Goal: Task Accomplishment & Management: Use online tool/utility

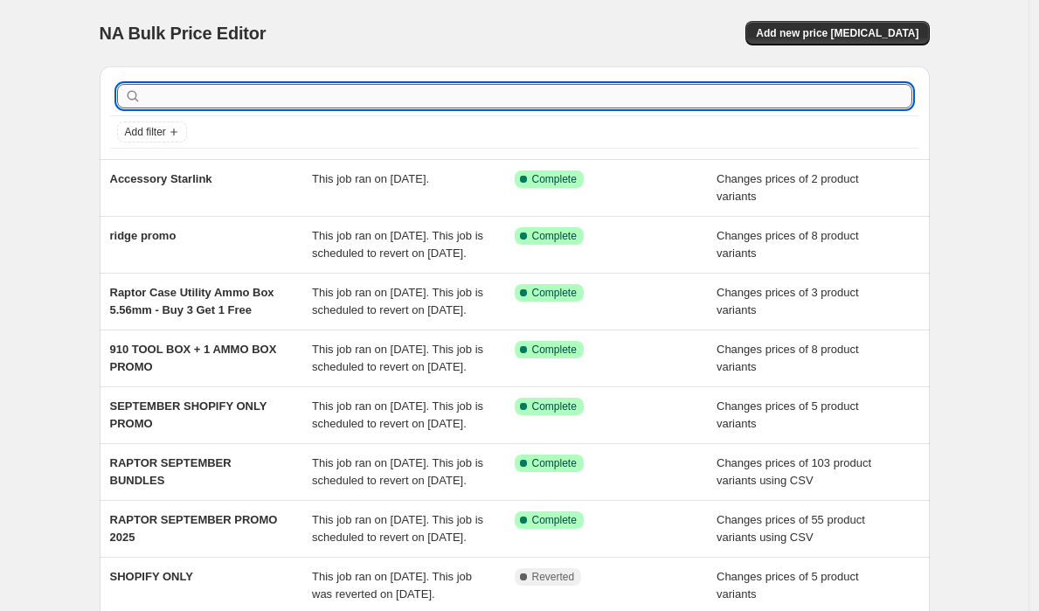
click at [302, 87] on input "text" at bounding box center [529, 96] width 768 height 24
type input "New Listing Ridge Promo"
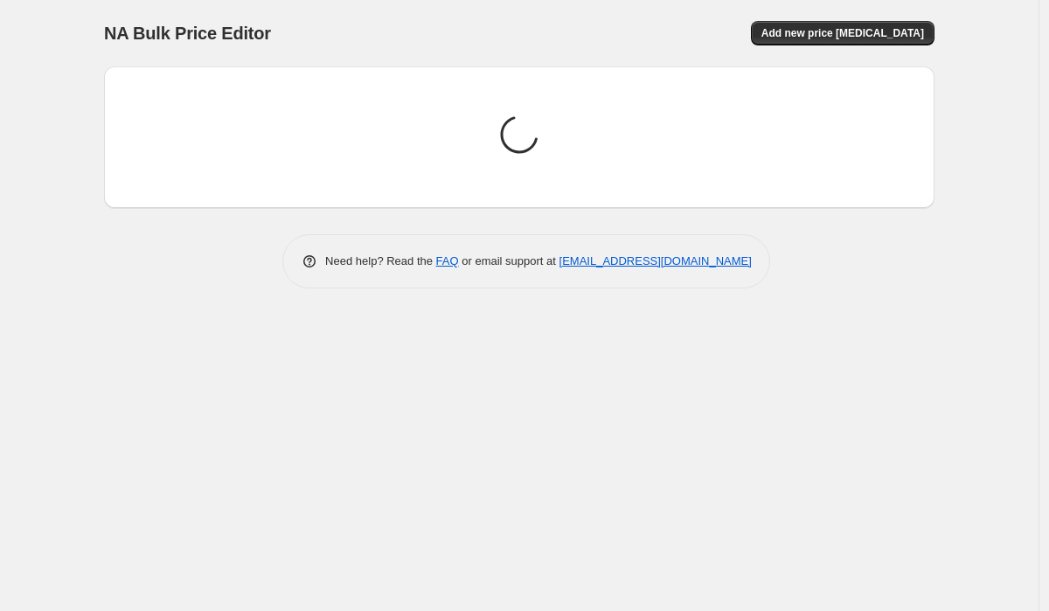
click at [364, 94] on div "Loading price change jobs..." at bounding box center [519, 137] width 802 height 114
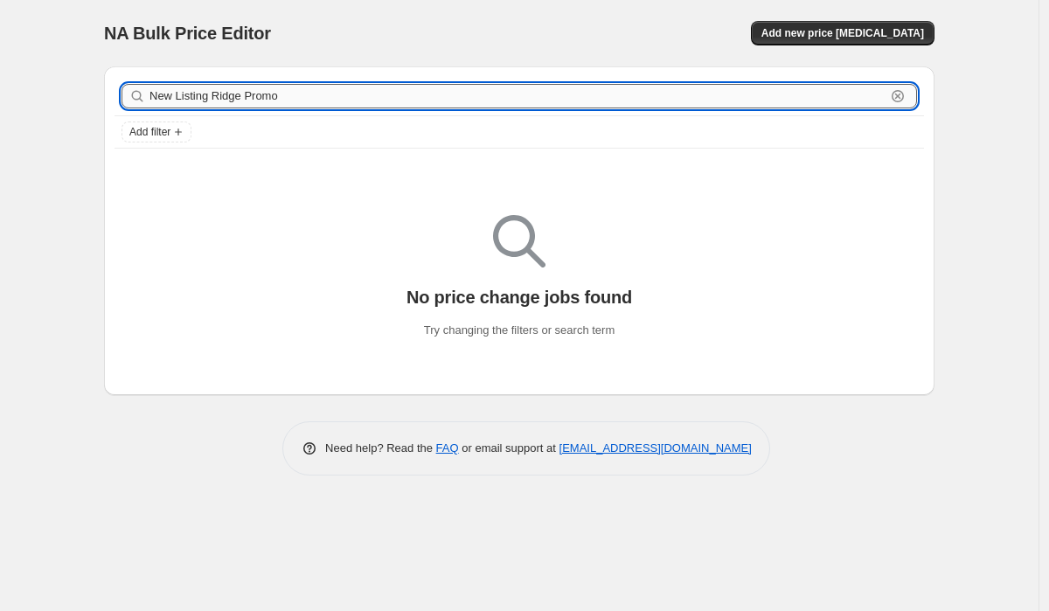
click at [423, 94] on input "New Listing Ridge Promo" at bounding box center [517, 96] width 736 height 24
click at [820, 37] on span "Add new price change job" at bounding box center [842, 33] width 163 height 14
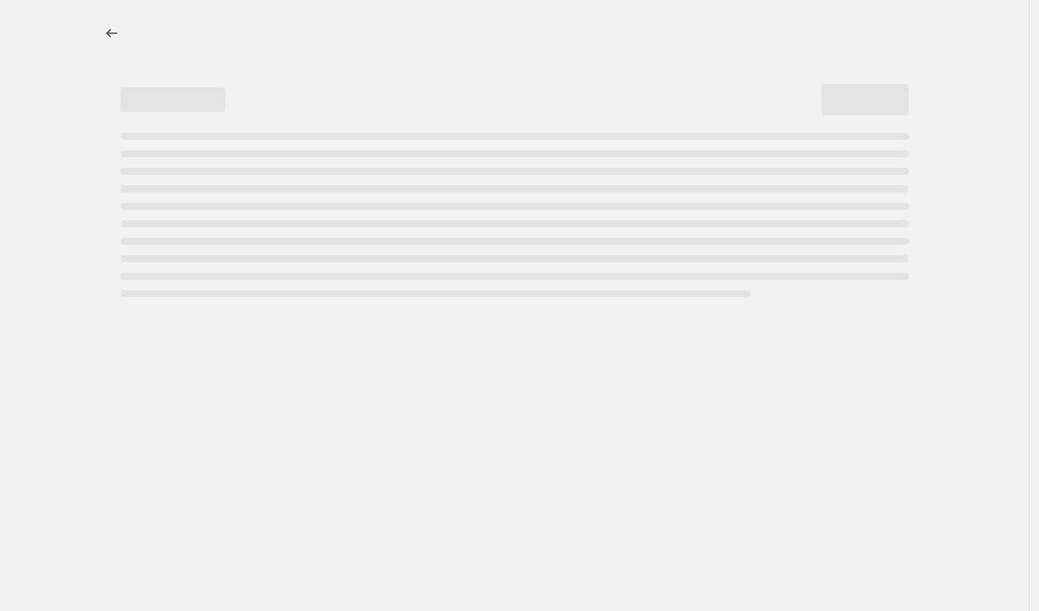
select select "percentage"
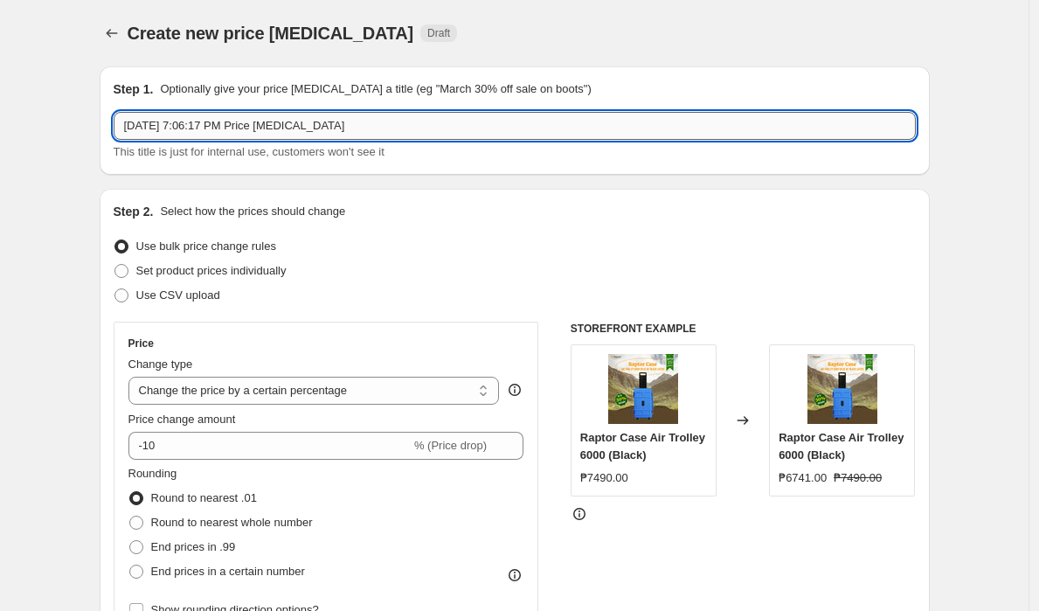
click at [476, 129] on input "Sep 26, 2025, 7:06:17 PM Price change job" at bounding box center [515, 126] width 802 height 28
paste input "New Listing Ridge Promo"
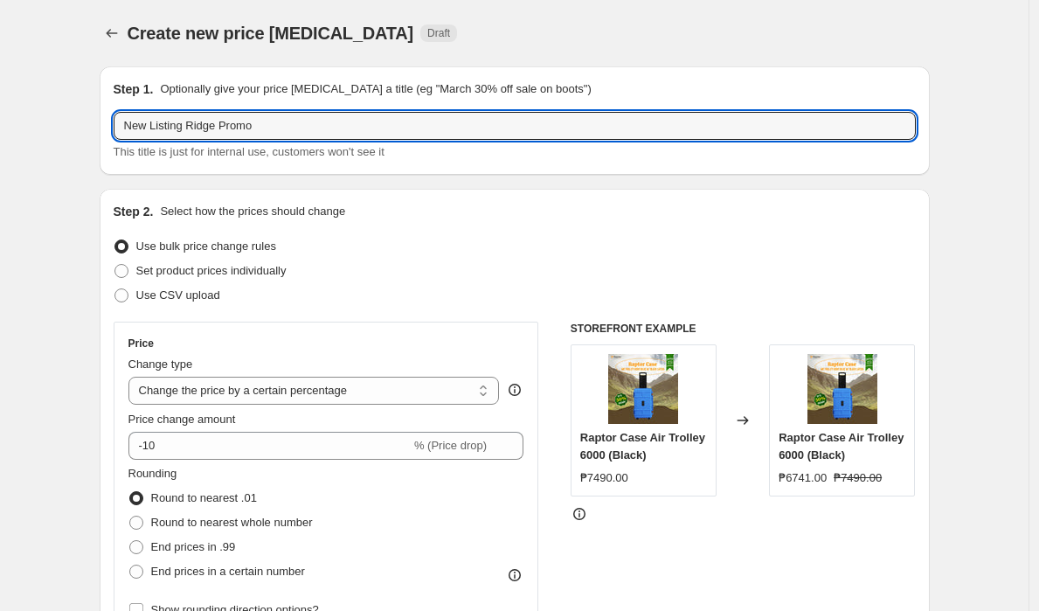
type input "New Listing Ridge Promo"
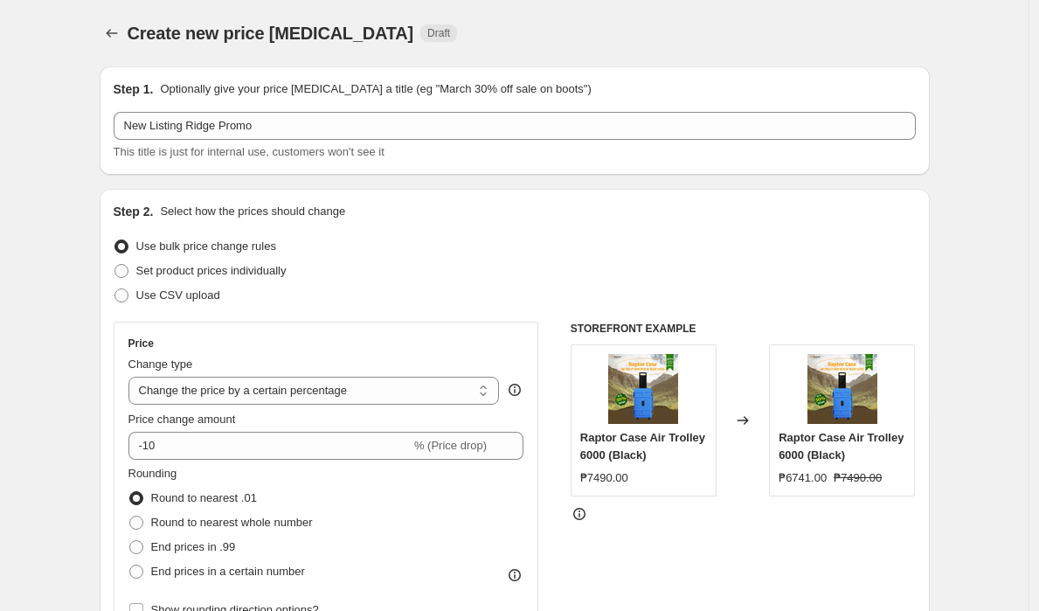
click at [129, 272] on span at bounding box center [122, 271] width 14 height 14
click at [115, 265] on input "Set product prices individually" at bounding box center [115, 264] width 1 height 1
radio input "true"
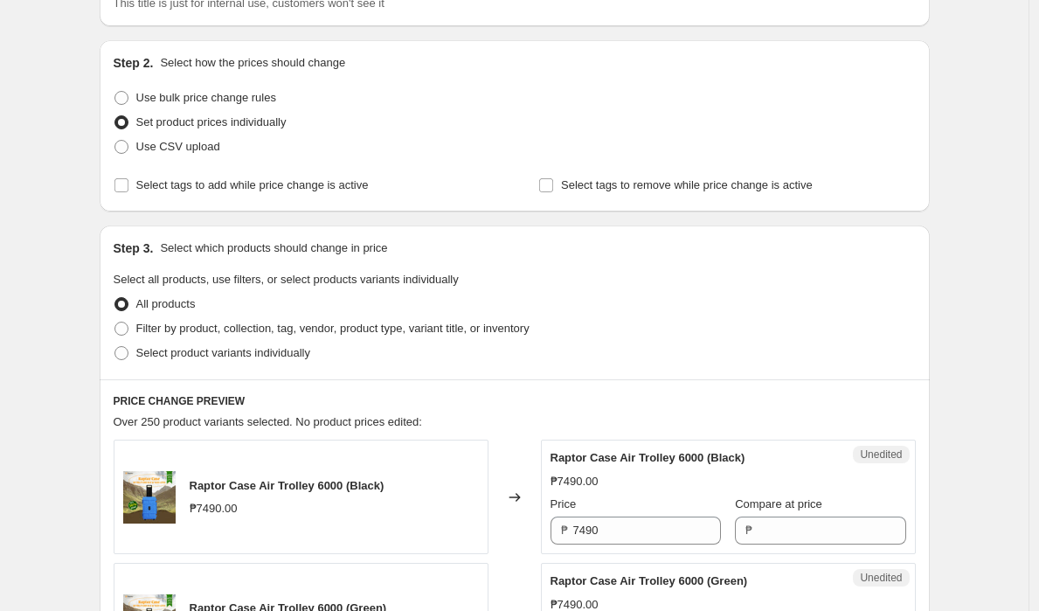
scroll to position [223, 0]
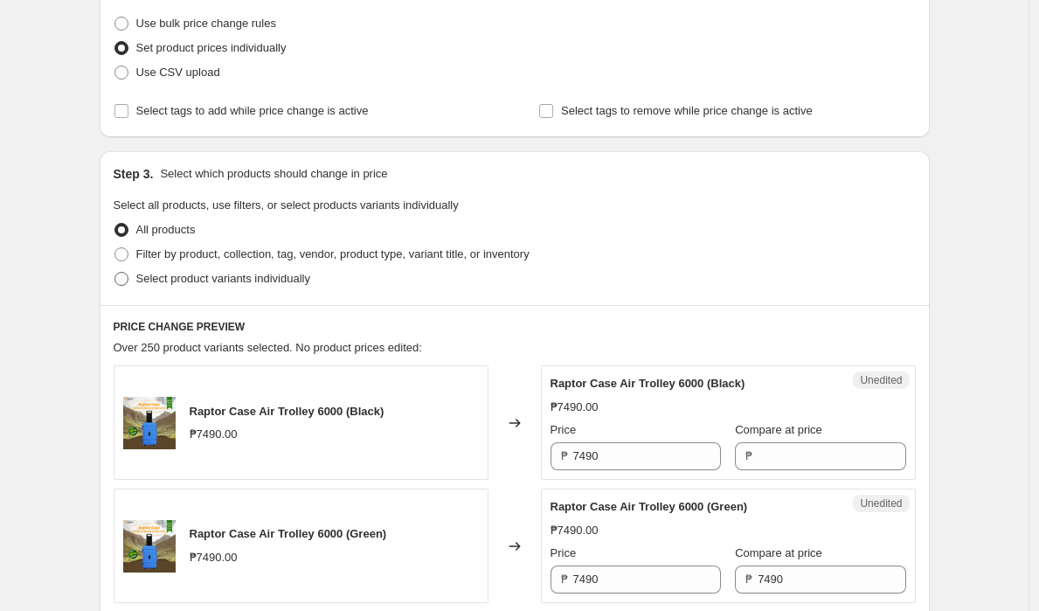
click at [121, 279] on span at bounding box center [122, 279] width 14 height 14
click at [115, 273] on input "Select product variants individually" at bounding box center [115, 272] width 1 height 1
radio input "true"
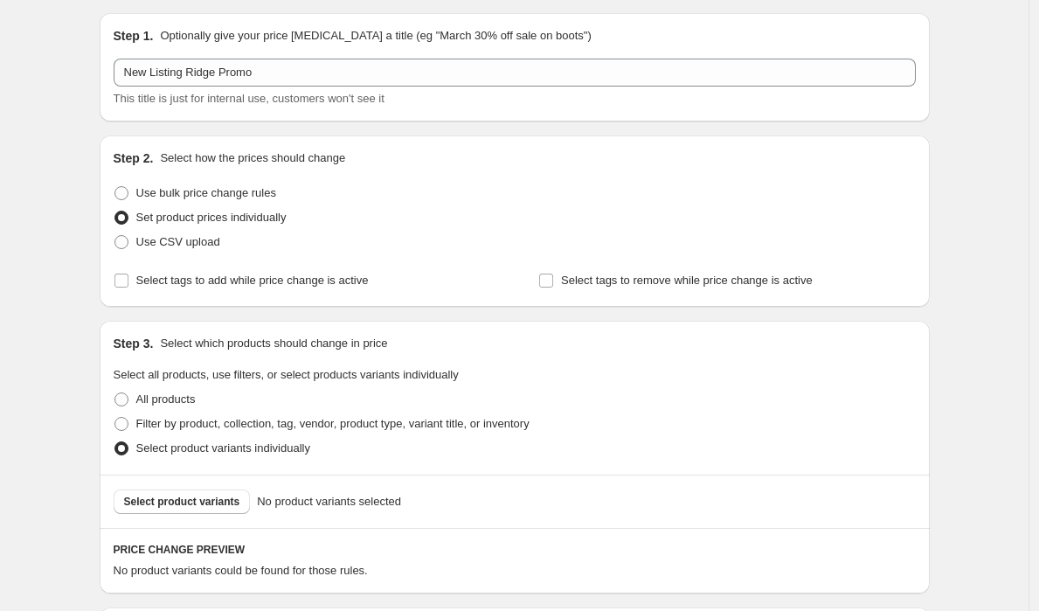
scroll to position [0, 0]
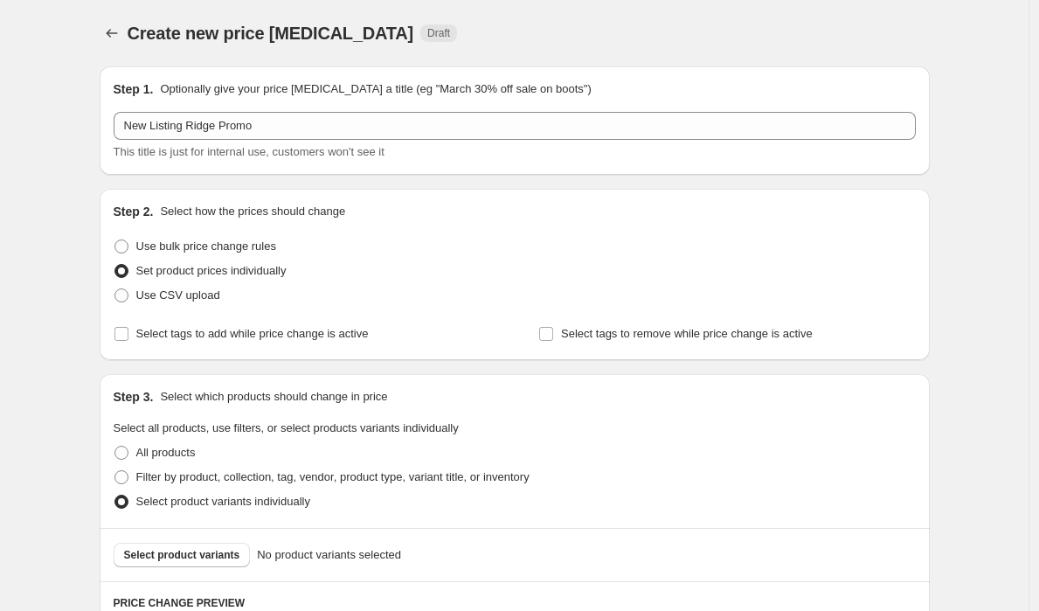
click at [38, 195] on div "Create new price change job. This page is ready Create new price change job Dra…" at bounding box center [514, 459] width 1029 height 918
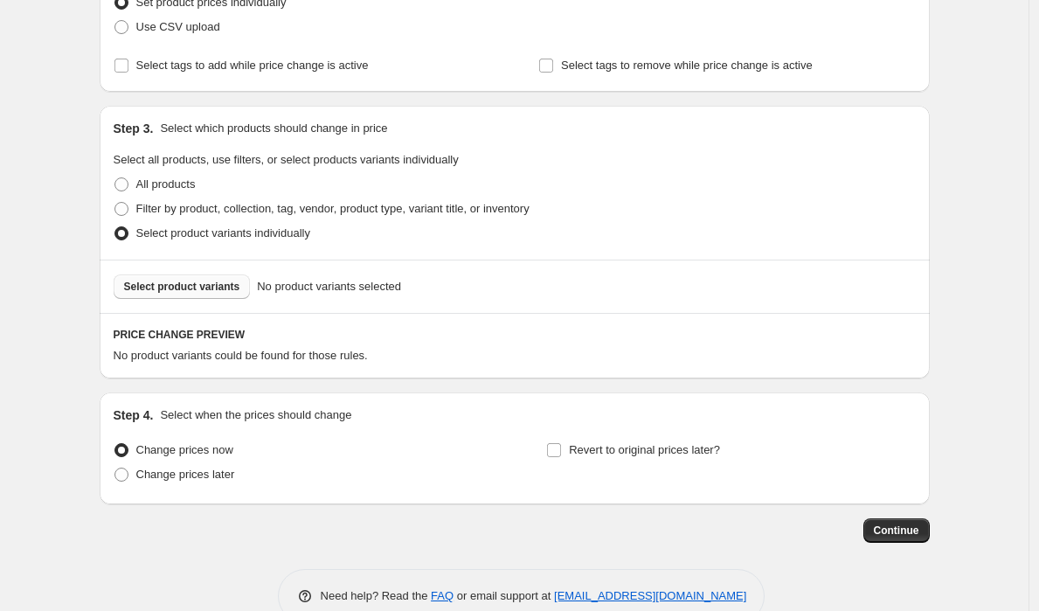
click at [225, 282] on span "Select product variants" at bounding box center [182, 287] width 116 height 14
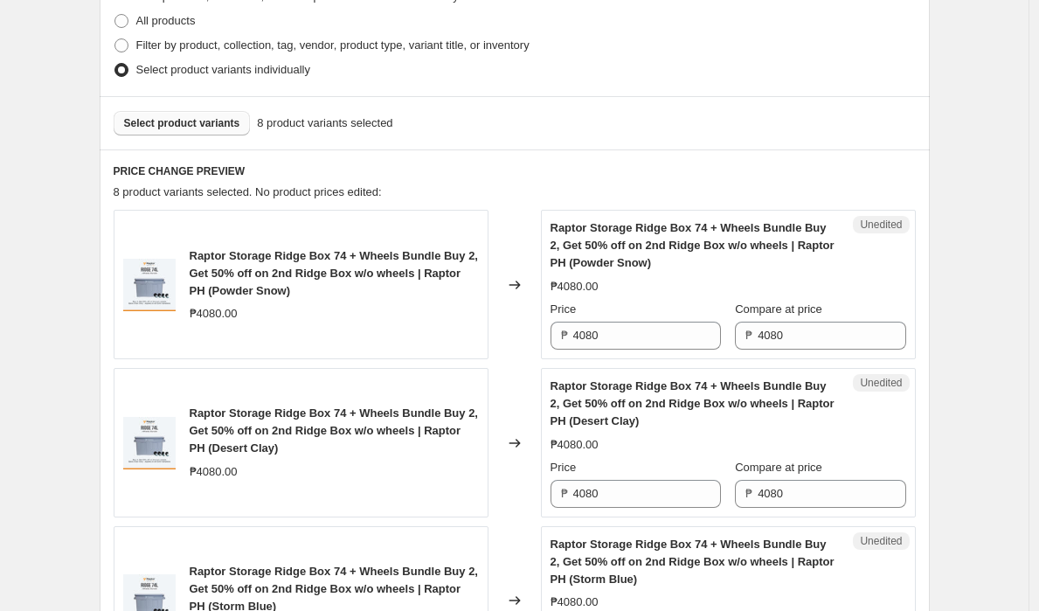
scroll to position [427, 0]
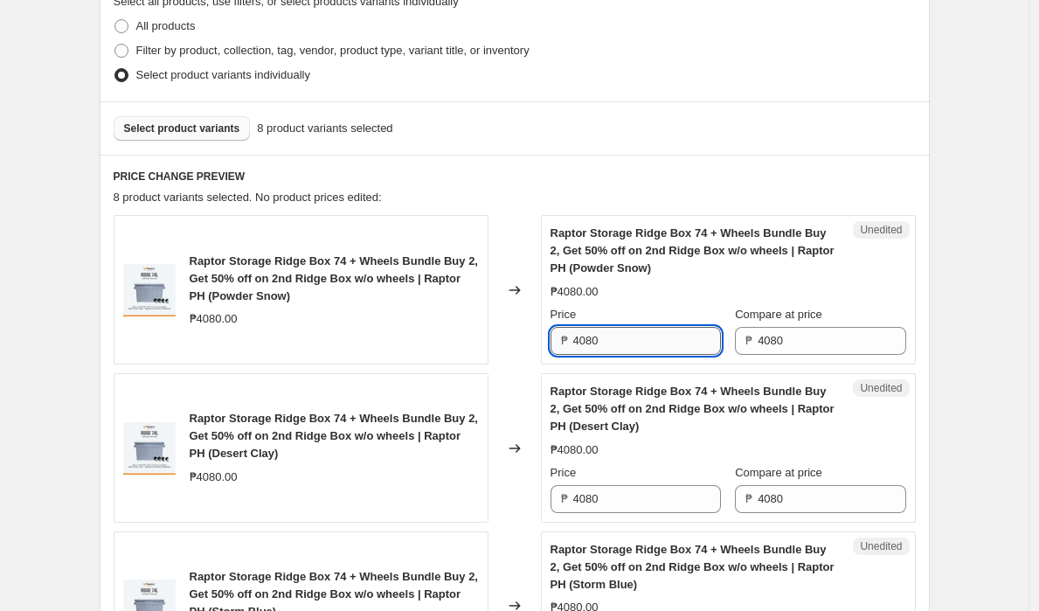
click at [658, 338] on input "4080" at bounding box center [647, 341] width 148 height 28
type input "3090"
click at [632, 500] on input "4080" at bounding box center [647, 499] width 148 height 28
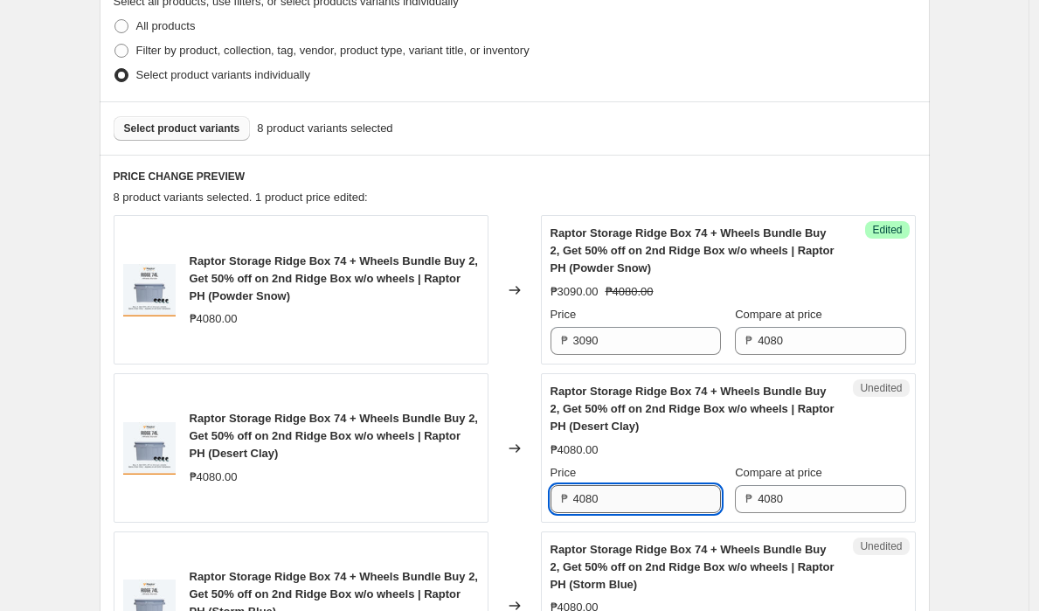
click at [632, 500] on input "4080" at bounding box center [647, 499] width 148 height 28
paste input "309"
type input "3090"
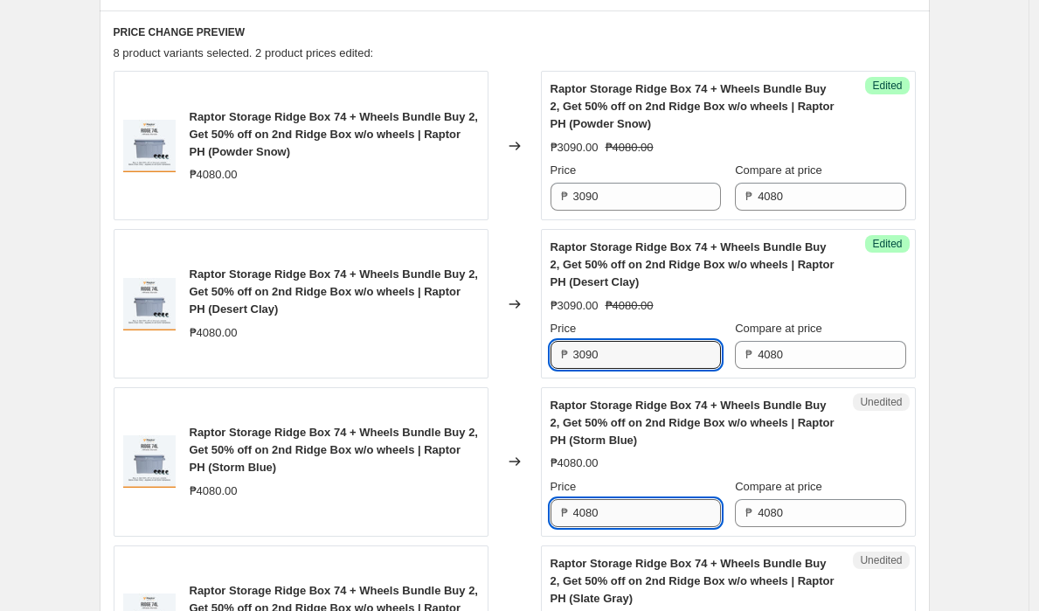
click at [657, 512] on input "4080" at bounding box center [647, 513] width 148 height 28
paste input "309"
type input "3090"
click at [996, 459] on div "Create new price change job. This page is ready Create new price change job Dra…" at bounding box center [514, 513] width 1029 height 2169
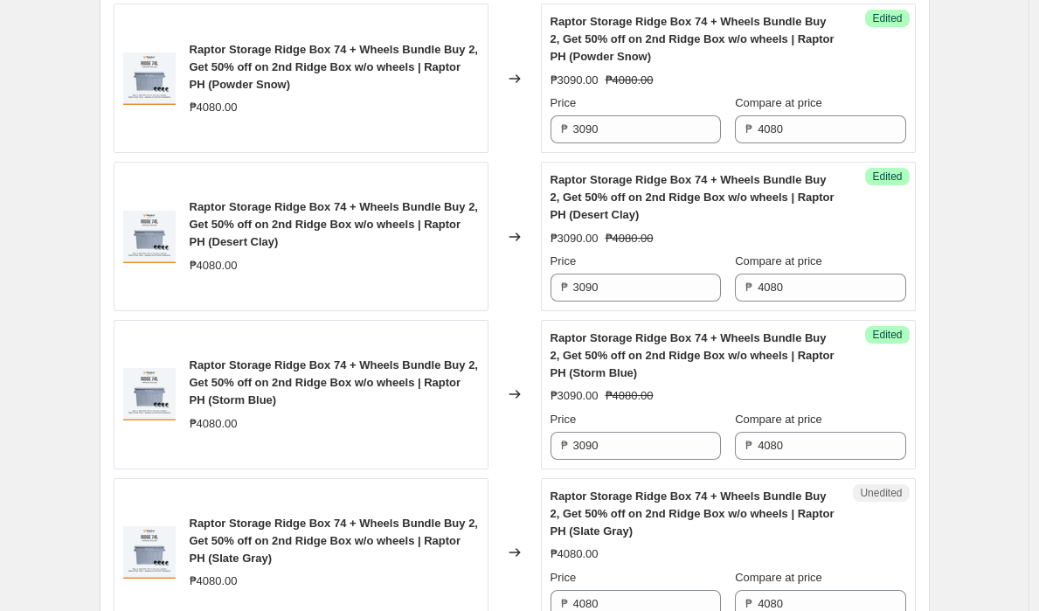
scroll to position [724, 0]
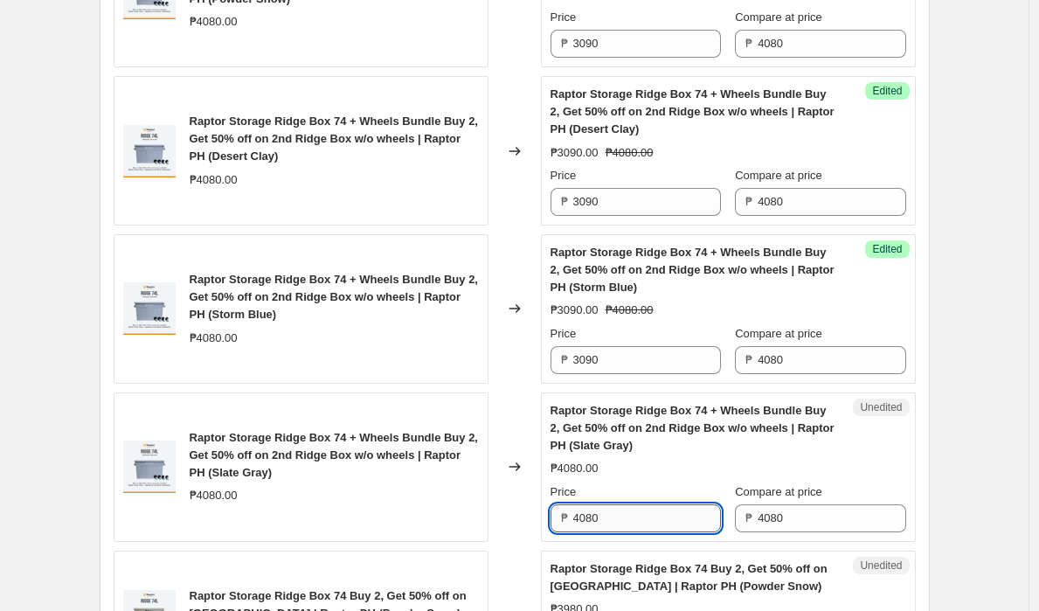
click at [666, 514] on input "4080" at bounding box center [647, 518] width 148 height 28
paste input "309"
type input "3090"
click at [975, 432] on div "Create new price change job. This page is ready Create new price change job Dra…" at bounding box center [514, 360] width 1029 height 2169
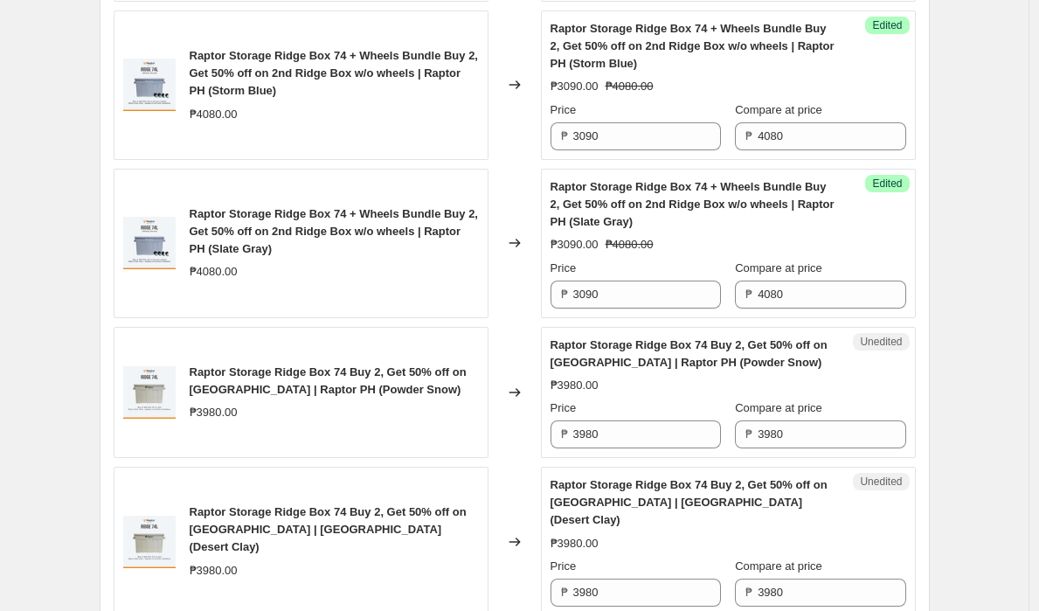
scroll to position [959, 0]
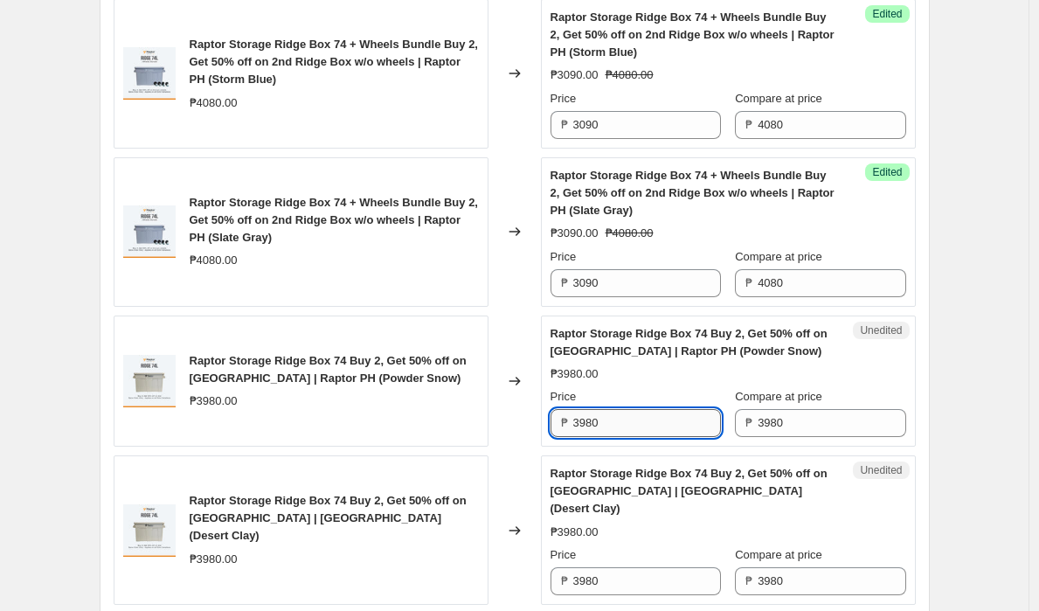
click at [642, 420] on input "3980" at bounding box center [647, 423] width 148 height 28
click at [666, 420] on input "3980" at bounding box center [647, 423] width 148 height 28
type input "2990"
click at [640, 567] on input "3980" at bounding box center [647, 581] width 148 height 28
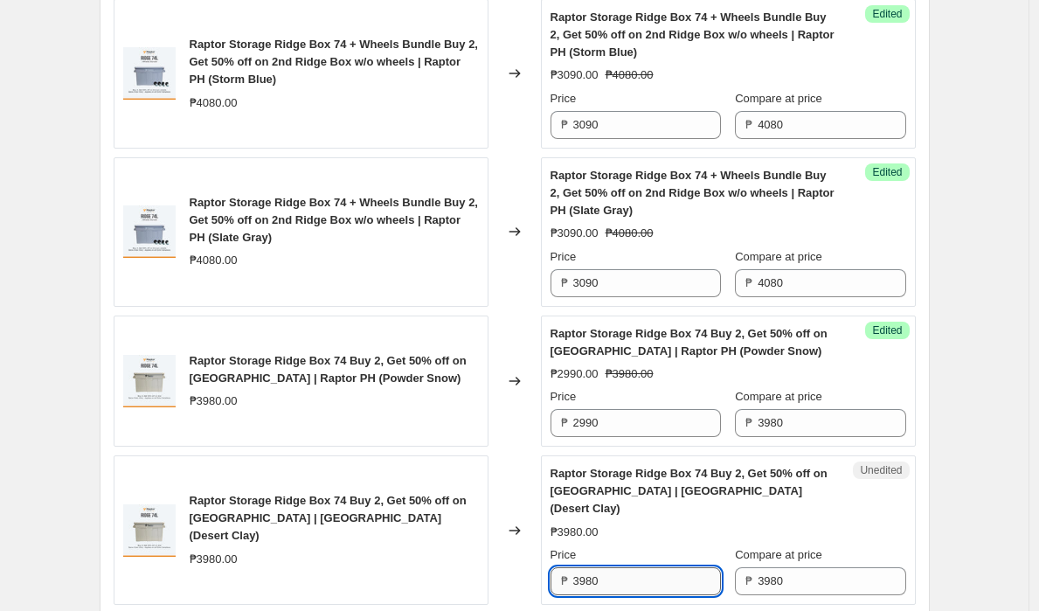
click at [640, 567] on input "3980" at bounding box center [647, 581] width 148 height 28
paste input "299"
type input "2990"
click at [949, 497] on div "Create new price change job. This page is ready Create new price change job Dra…" at bounding box center [515, 125] width 872 height 2169
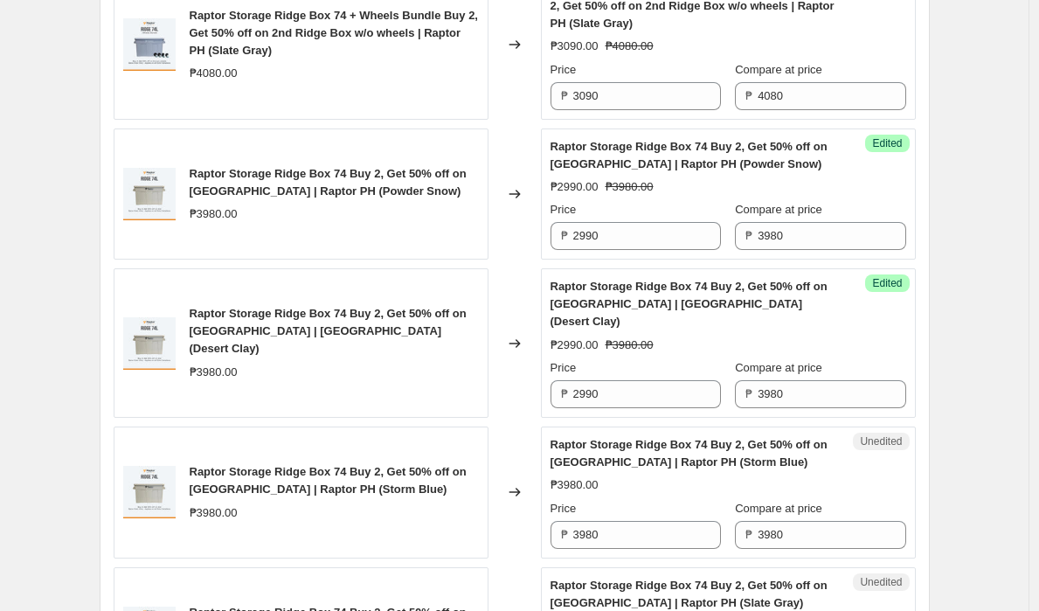
scroll to position [1214, 0]
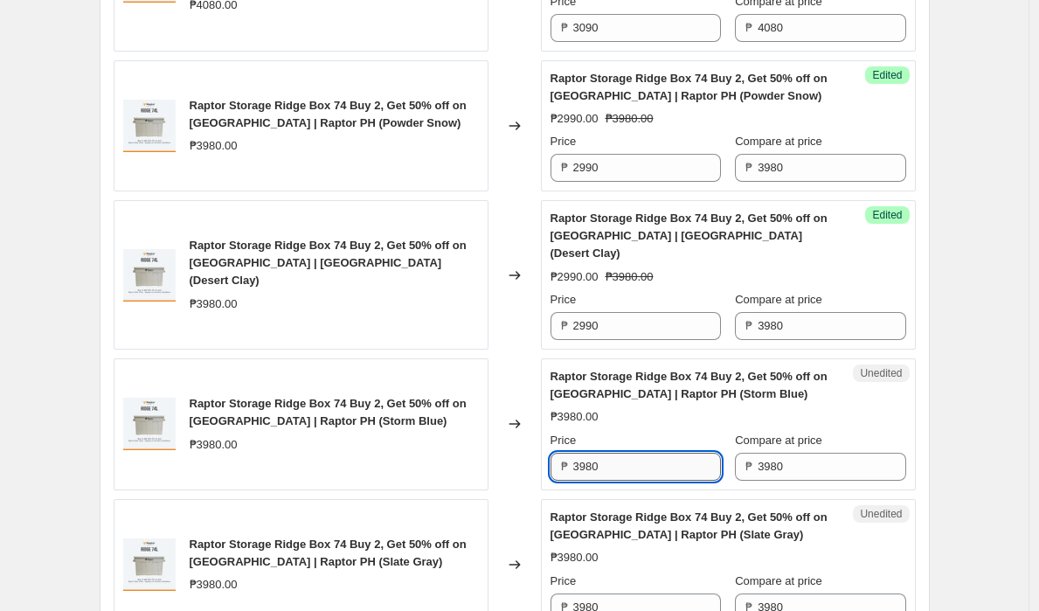
click at [654, 453] on input "3980" at bounding box center [647, 467] width 148 height 28
paste input "299"
type input "2990"
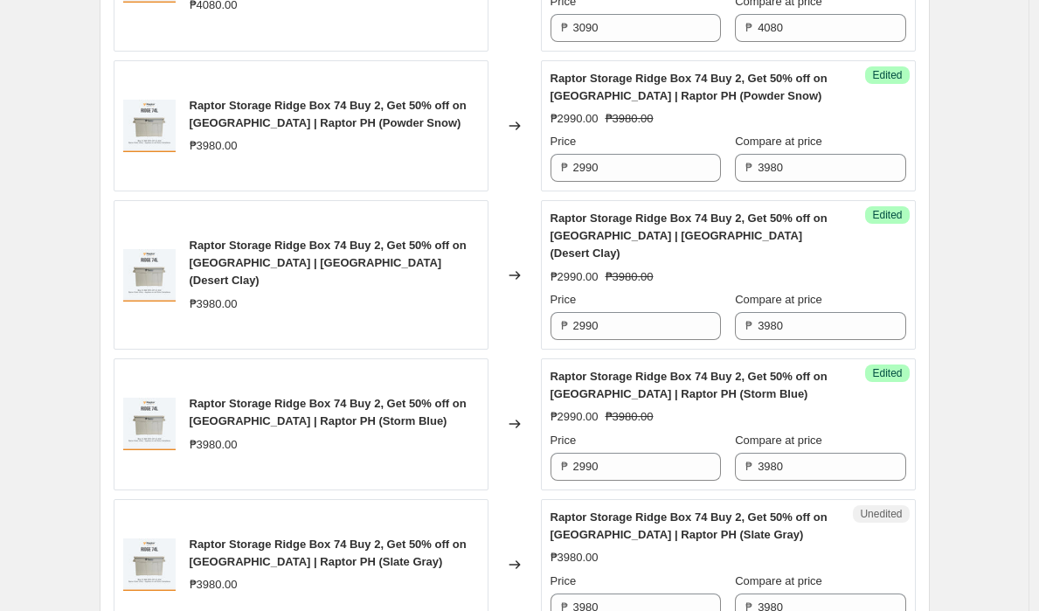
scroll to position [1373, 0]
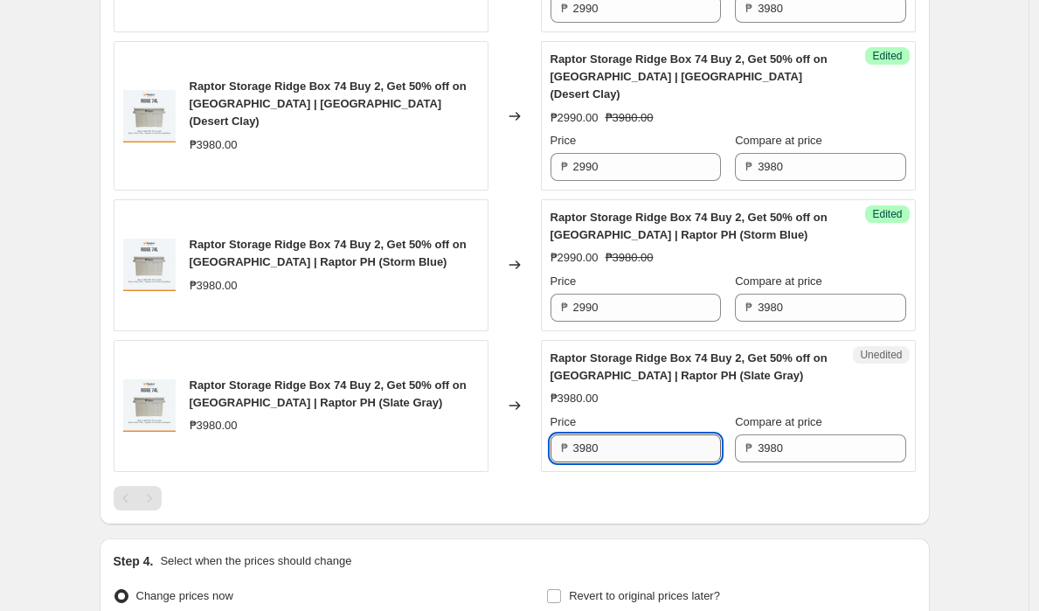
click at [643, 434] on input "3980" at bounding box center [647, 448] width 148 height 28
paste input "299"
type input "2990"
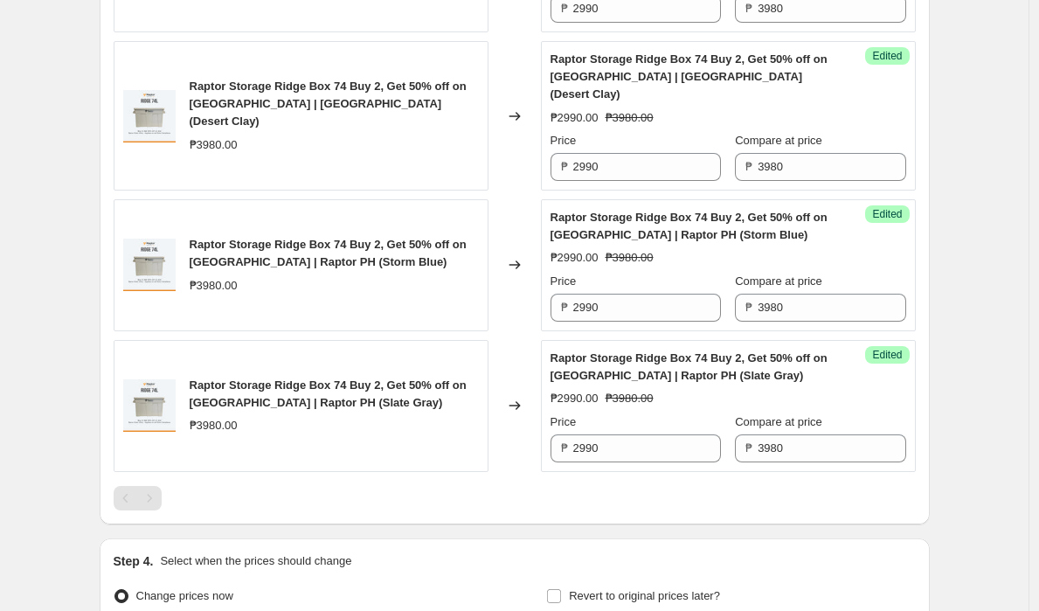
scroll to position [1540, 0]
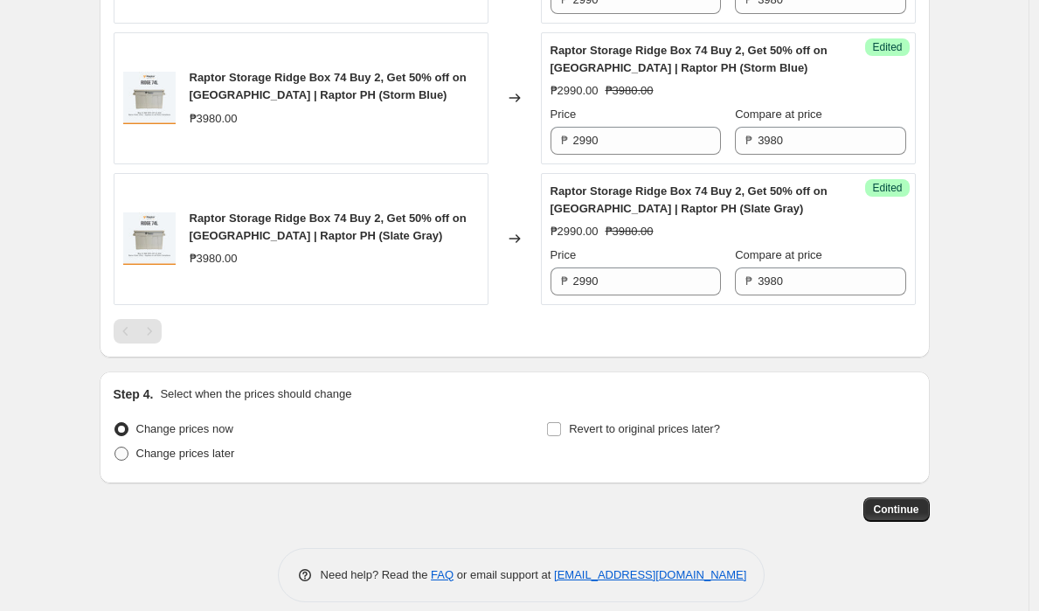
click at [122, 447] on span at bounding box center [122, 454] width 14 height 14
click at [115, 447] on input "Change prices later" at bounding box center [115, 447] width 1 height 1
radio input "true"
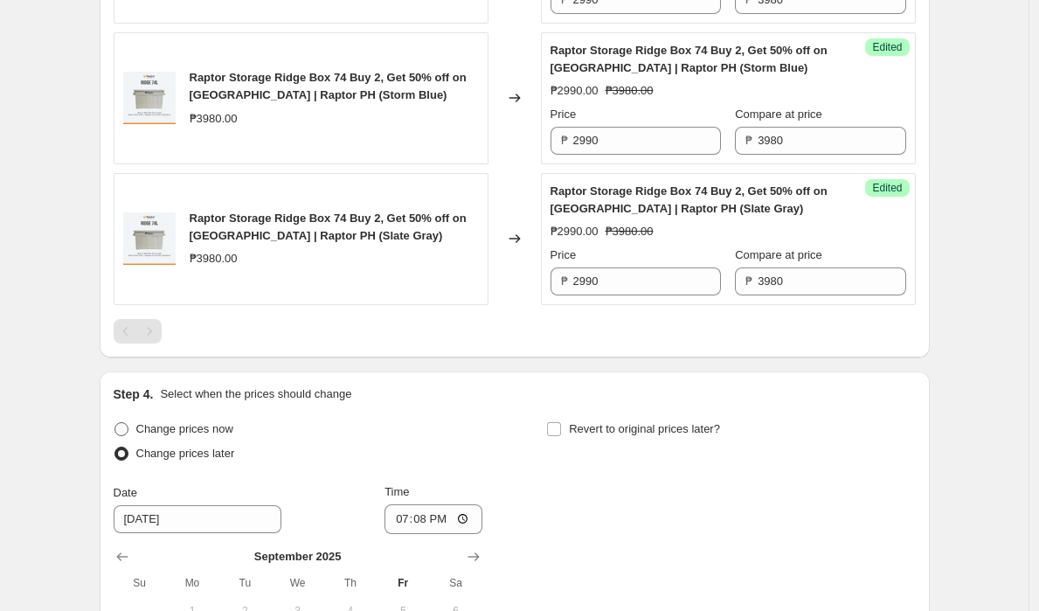
click at [123, 422] on span at bounding box center [122, 429] width 14 height 14
click at [115, 422] on input "Change prices now" at bounding box center [115, 422] width 1 height 1
radio input "true"
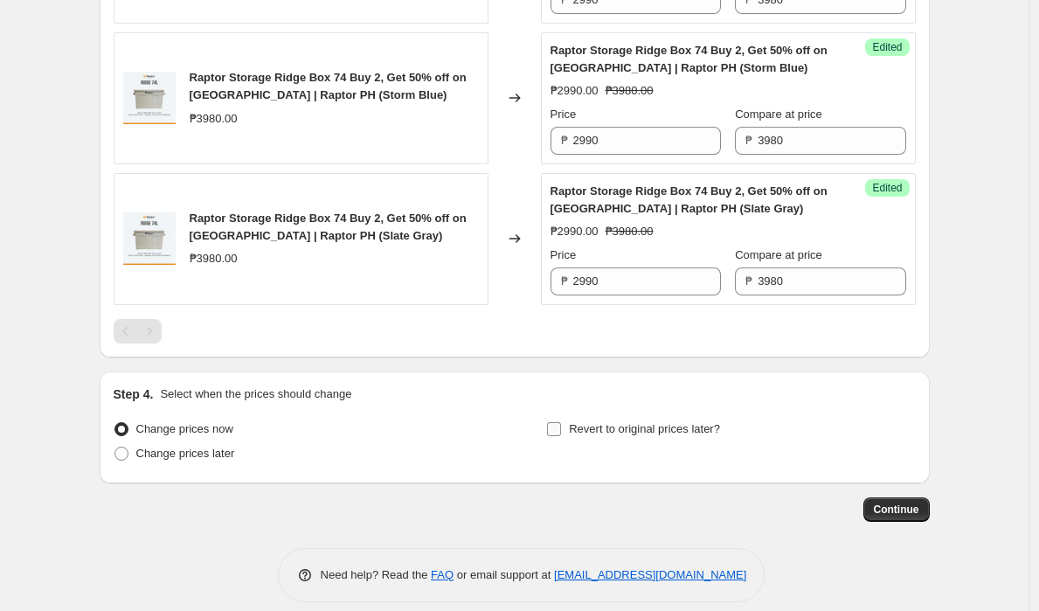
click at [567, 417] on label "Revert to original prices later?" at bounding box center [633, 429] width 174 height 24
click at [561, 422] on input "Revert to original prices later?" at bounding box center [554, 429] width 14 height 14
checkbox input "true"
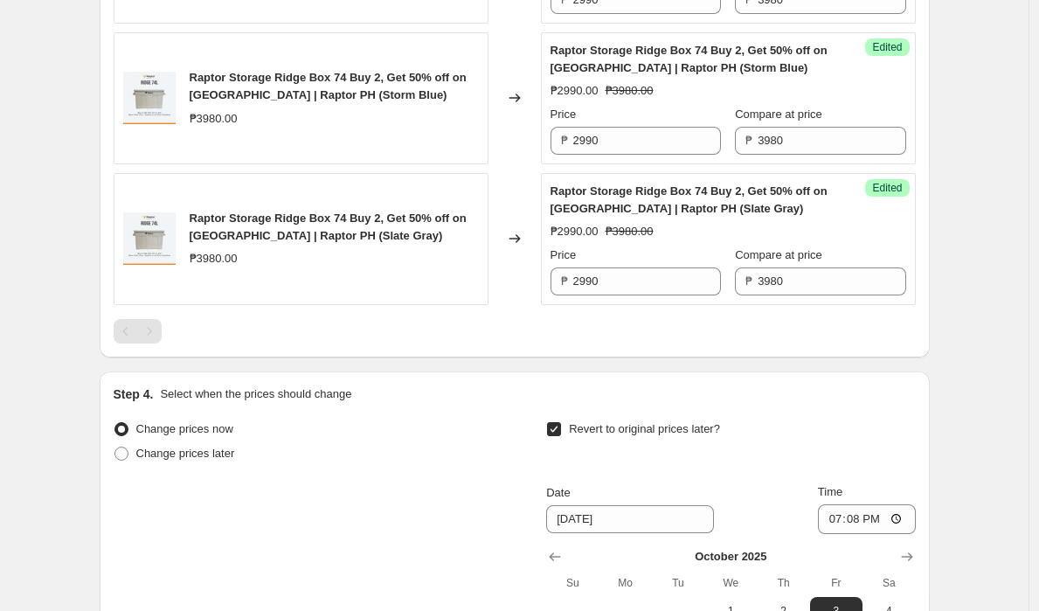
scroll to position [1839, 0]
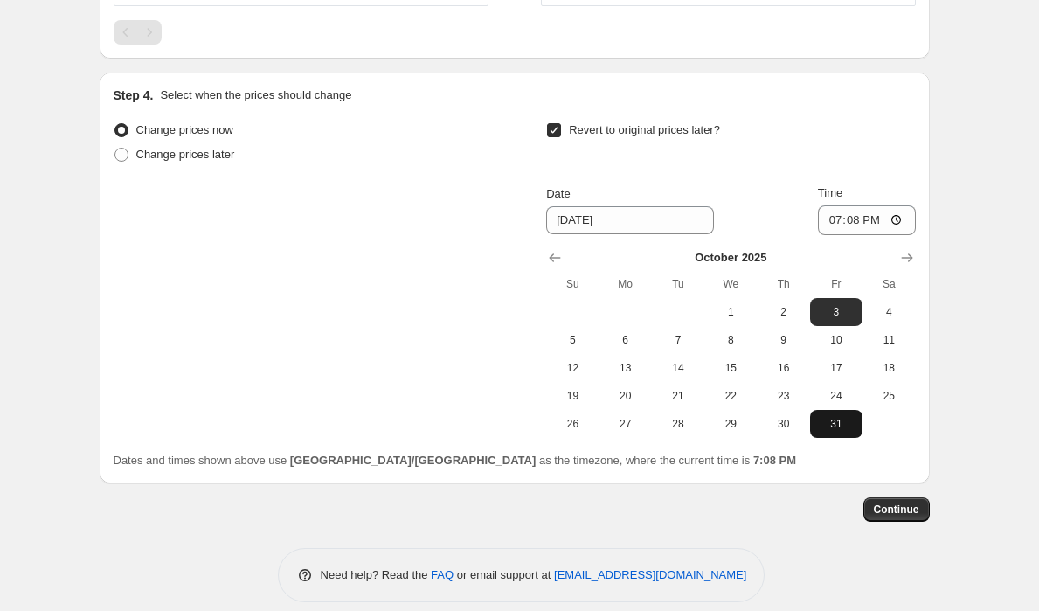
click at [837, 417] on span "31" at bounding box center [836, 424] width 38 height 14
type input "10/31/2025"
click at [862, 205] on input "19:08" at bounding box center [867, 220] width 98 height 30
click at [840, 205] on input "19:08" at bounding box center [867, 220] width 98 height 30
type input "23:59"
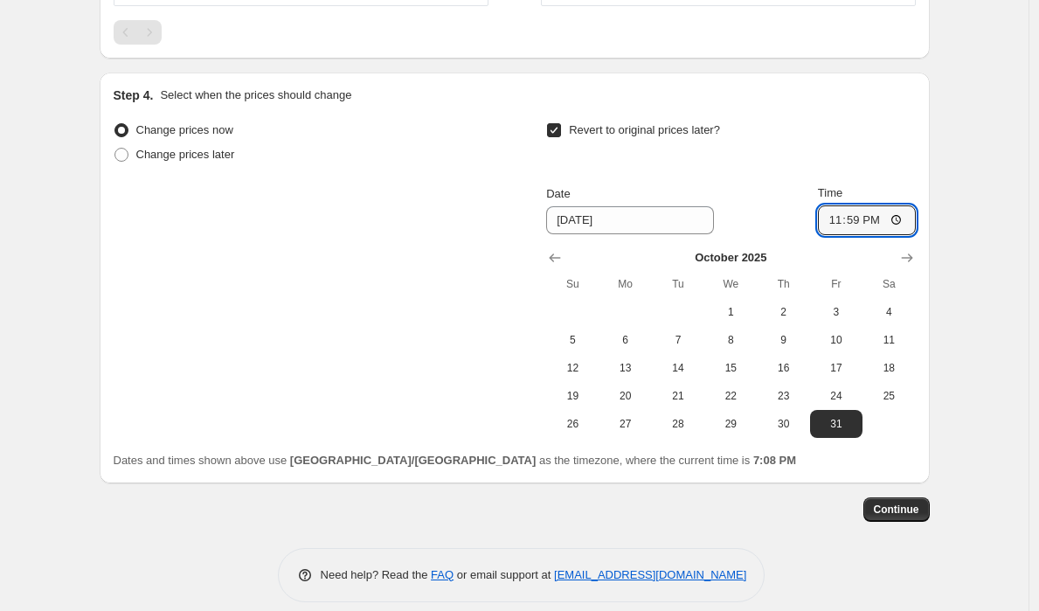
click at [894, 503] on span "Continue" at bounding box center [896, 510] width 45 height 14
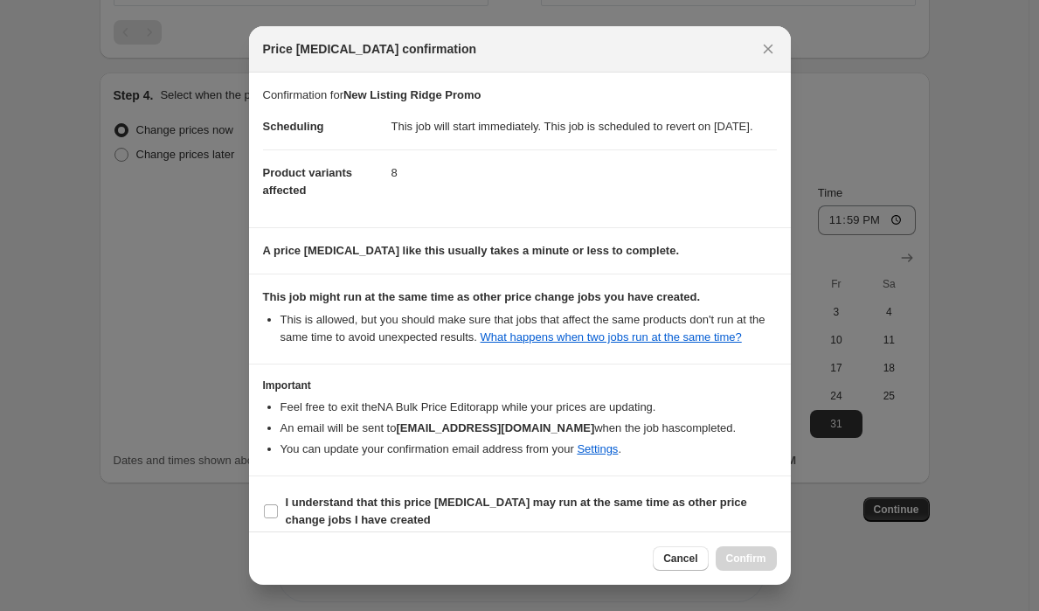
scroll to position [50, 0]
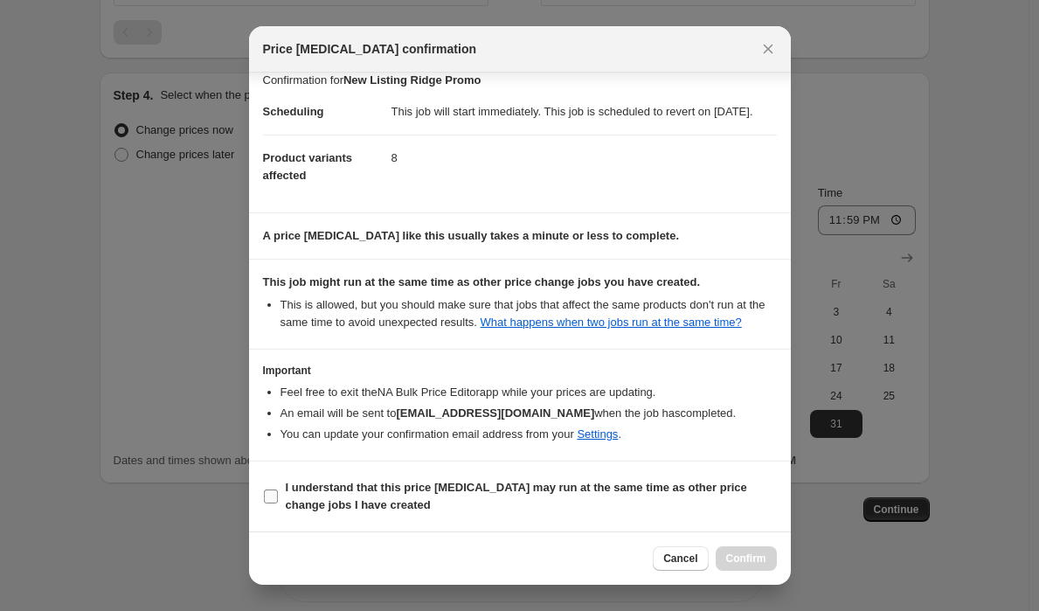
click at [269, 498] on input "I understand that this price change job may run at the same time as other price…" at bounding box center [271, 497] width 14 height 14
checkbox input "true"
click at [739, 557] on span "Confirm" at bounding box center [746, 559] width 40 height 14
